Goal: Task Accomplishment & Management: Manage account settings

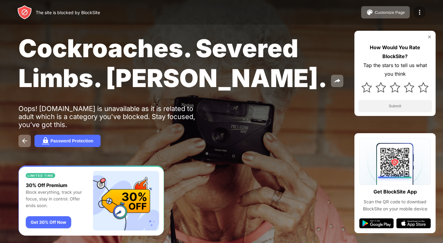
click at [417, 13] on img at bounding box center [419, 12] width 7 height 7
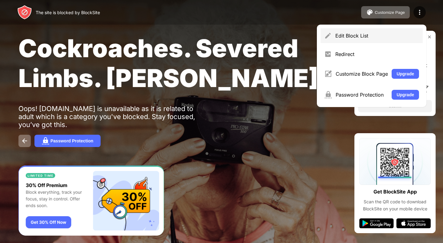
click at [373, 39] on div "Edit Block List" at bounding box center [372, 35] width 102 height 15
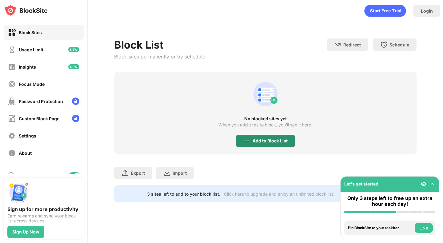
click at [268, 142] on div "Add to Block List" at bounding box center [270, 140] width 35 height 5
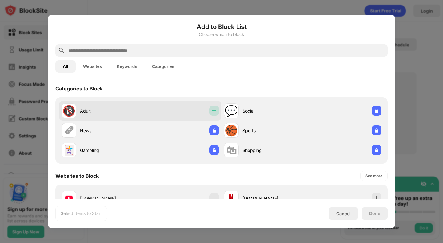
click at [213, 110] on img at bounding box center [214, 111] width 6 height 6
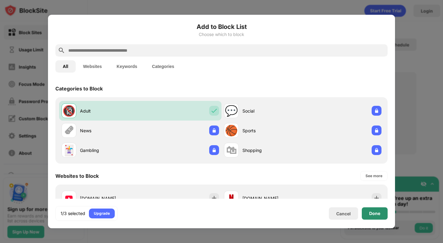
click at [379, 214] on div "Done" at bounding box center [374, 213] width 11 height 5
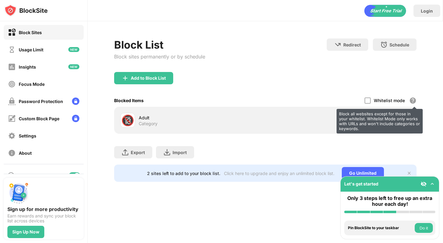
click at [410, 100] on div "Block all websites except for those in your whitelist. Whitelist Mode only work…" at bounding box center [412, 100] width 7 height 7
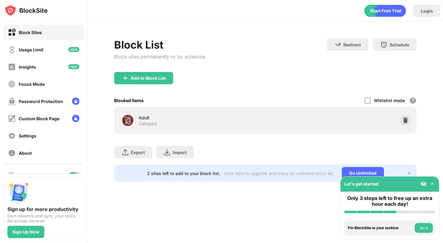
click at [162, 79] on div "Add to Block List" at bounding box center [148, 78] width 35 height 5
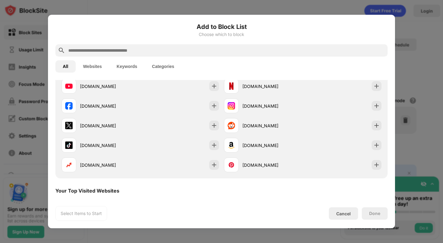
scroll to position [181, 0]
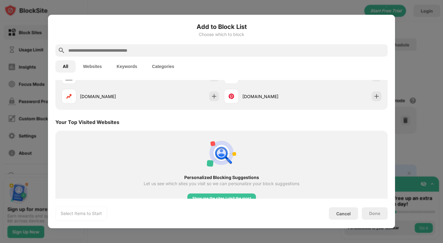
click at [169, 50] on input "text" at bounding box center [227, 50] width 318 height 7
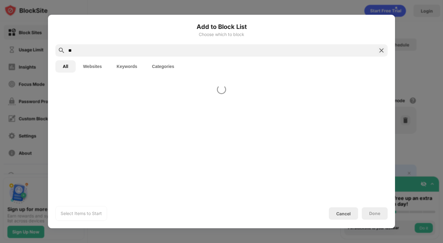
scroll to position [0, 0]
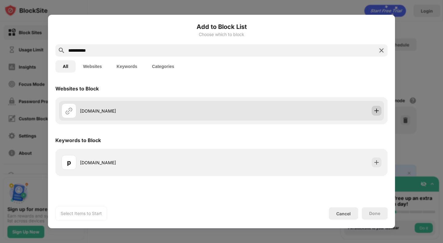
type input "**********"
click at [373, 108] on div at bounding box center [377, 111] width 10 height 10
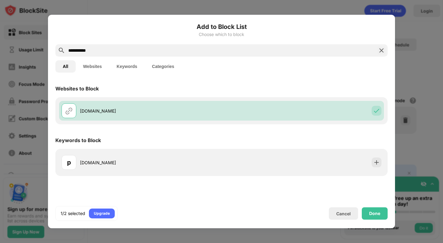
click at [381, 49] on img at bounding box center [381, 50] width 7 height 7
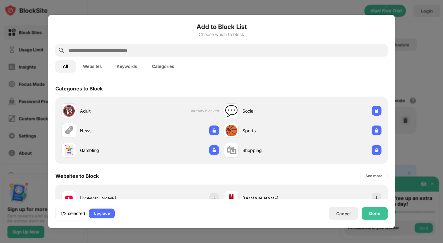
click at [330, 42] on div "Add to Block List Choose which to block" at bounding box center [221, 33] width 332 height 22
click at [330, 52] on input "text" at bounding box center [227, 50] width 318 height 7
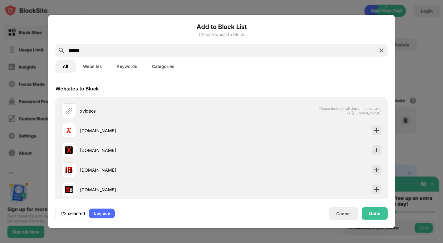
type input "*******"
click at [369, 210] on div "Done" at bounding box center [375, 213] width 26 height 12
